Goal: Task Accomplishment & Management: Complete application form

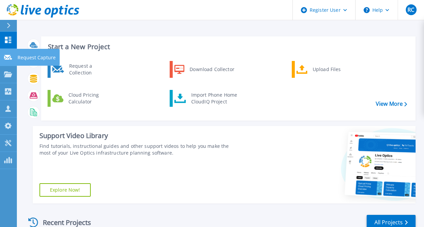
click at [10, 63] on link "Request Capture Request Capture" at bounding box center [8, 57] width 17 height 17
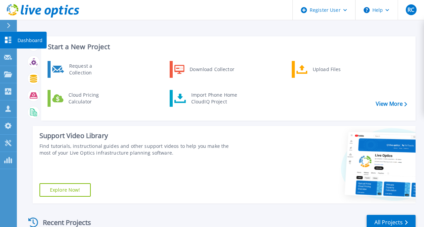
click at [7, 44] on link "Dashboard Dashboard" at bounding box center [8, 40] width 17 height 17
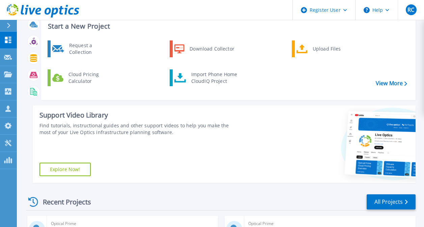
scroll to position [183, 0]
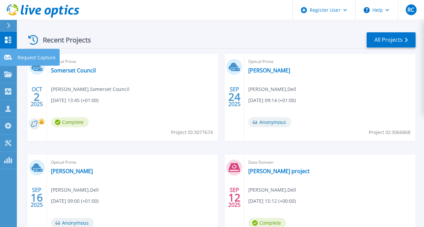
click at [4, 62] on link "Request Capture Request Capture" at bounding box center [8, 57] width 17 height 17
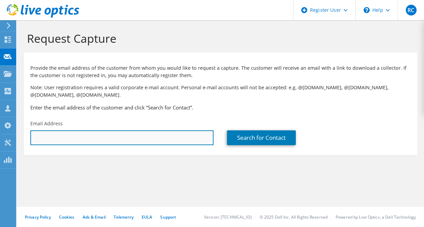
click at [111, 135] on input "text" at bounding box center [121, 138] width 183 height 15
paste input "wford@smartcommunications.com"
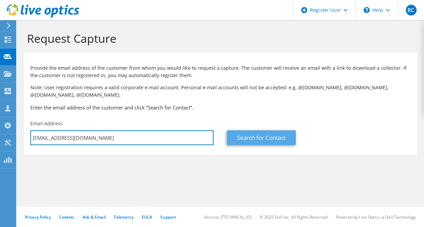
type input "wford@smartcommunications.com"
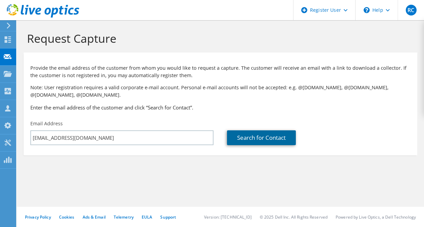
click at [272, 135] on link "Search for Contact" at bounding box center [261, 138] width 69 height 15
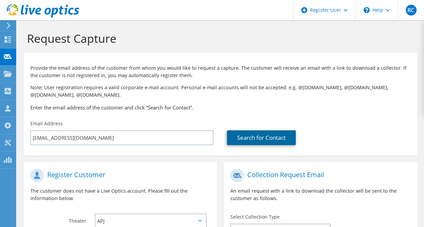
scroll to position [138, 0]
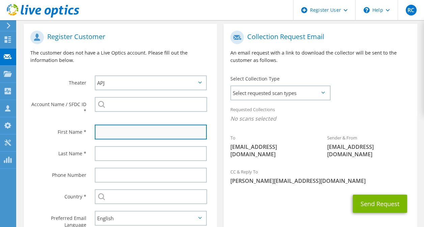
click at [134, 126] on input "text" at bounding box center [151, 132] width 112 height 15
click at [108, 134] on input "text" at bounding box center [151, 132] width 112 height 15
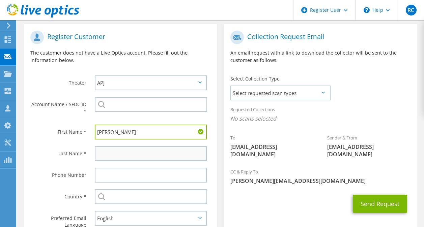
type input "William"
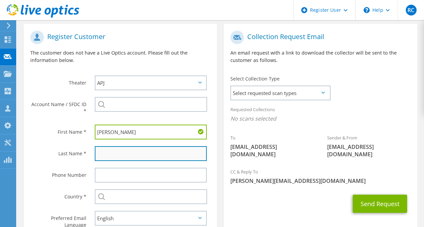
click at [116, 153] on input "text" at bounding box center [151, 153] width 112 height 15
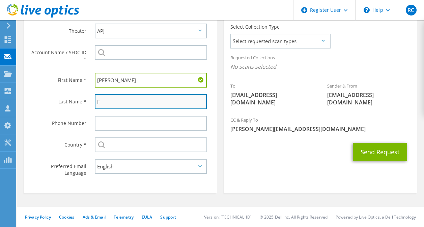
scroll to position [191, 0]
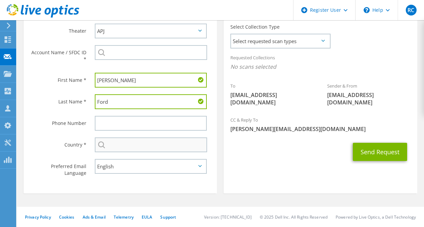
type input "Ford"
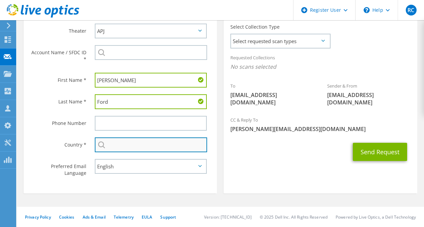
click at [135, 142] on input "text" at bounding box center [151, 145] width 112 height 15
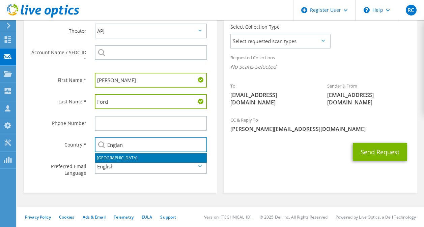
click at [134, 157] on li "United Kingdom" at bounding box center [151, 157] width 112 height 9
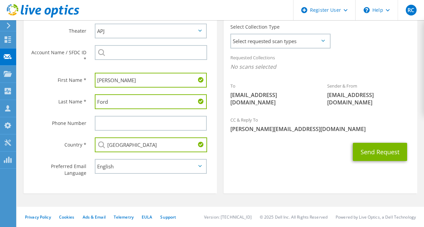
scroll to position [145, 0]
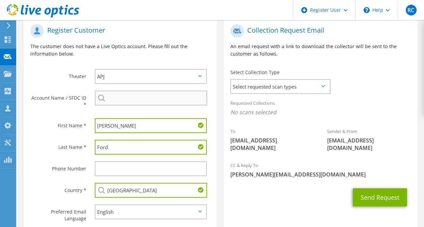
type input "United Kingdom"
click at [142, 95] on input "search" at bounding box center [151, 98] width 112 height 15
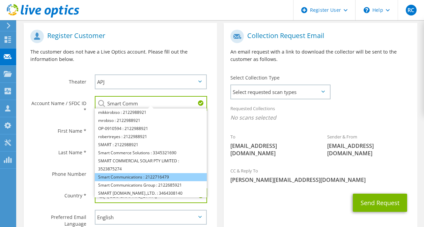
scroll to position [139, 0]
click at [149, 174] on li "Smart Communications : 2122716479" at bounding box center [151, 178] width 112 height 8
type input "Smart Communications : 2122716479"
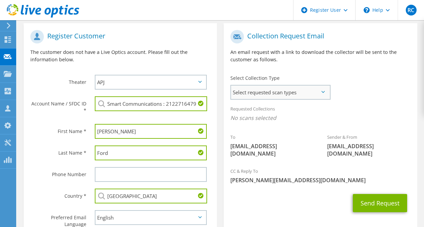
click at [284, 96] on span "Select requested scan types" at bounding box center [280, 92] width 98 height 13
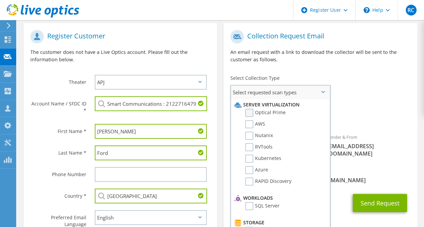
click at [270, 115] on label "Optical Prime" at bounding box center [265, 113] width 40 height 8
click at [0, 0] on input "Optical Prime" at bounding box center [0, 0] width 0 height 0
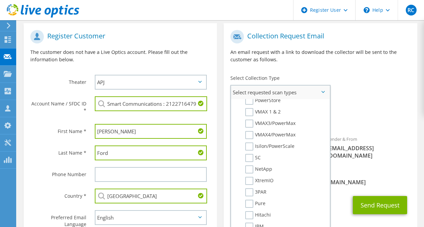
scroll to position [157, 0]
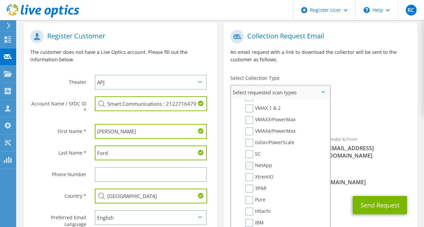
click at [263, 166] on label "NetApp" at bounding box center [258, 166] width 27 height 8
click at [0, 0] on input "NetApp" at bounding box center [0, 0] width 0 height 0
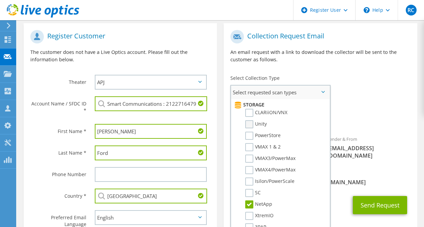
click at [266, 126] on label "Unity" at bounding box center [256, 124] width 22 height 8
click at [0, 0] on input "Unity" at bounding box center [0, 0] width 0 height 0
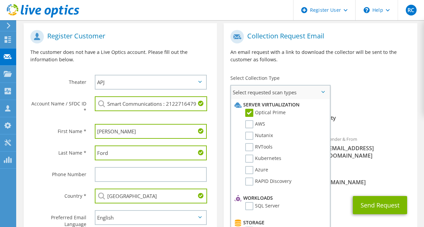
scroll to position [0, 0]
click at [395, 117] on span "Optical Prime NetApp Unity" at bounding box center [320, 119] width 180 height 11
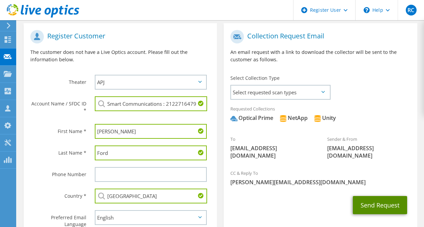
click at [378, 205] on button "Send Request" at bounding box center [380, 205] width 54 height 18
